Goal: Task Accomplishment & Management: Manage account settings

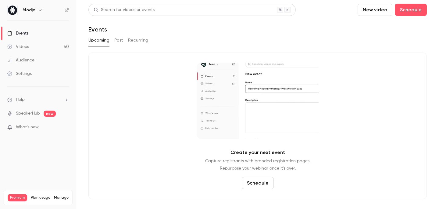
click at [39, 46] on link "Videos 60" at bounding box center [38, 46] width 76 height 13
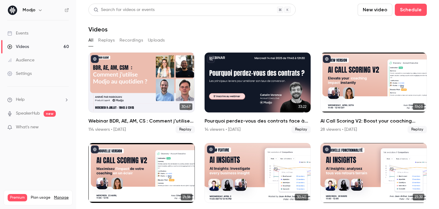
click at [34, 77] on link "Settings" at bounding box center [38, 73] width 76 height 13
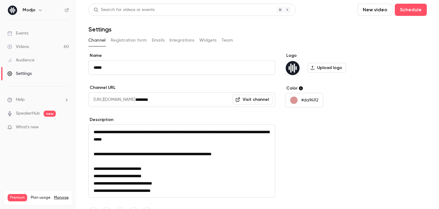
click at [225, 38] on button "Team" at bounding box center [228, 40] width 12 height 10
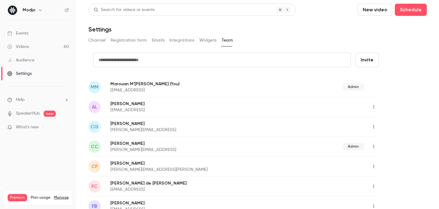
click at [372, 106] on icon "button" at bounding box center [374, 107] width 5 height 4
click at [398, 125] on li "Assign admin role" at bounding box center [401, 122] width 66 height 16
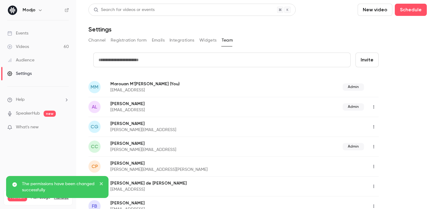
click at [101, 183] on icon "close" at bounding box center [101, 183] width 3 height 3
